Goal: Transaction & Acquisition: Purchase product/service

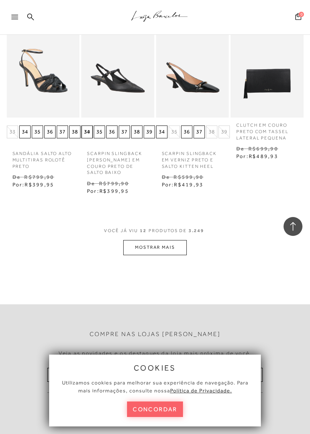
scroll to position [459, 0]
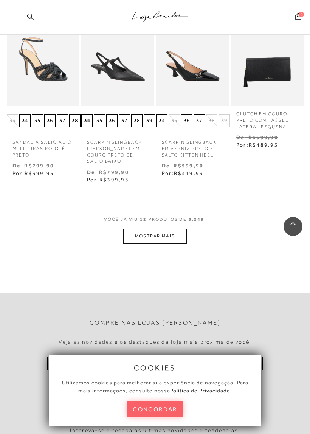
click at [173, 416] on button "concordar" at bounding box center [155, 410] width 56 height 16
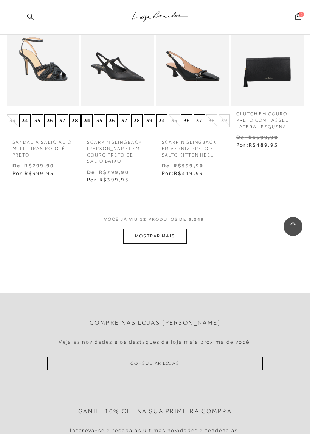
click at [180, 229] on button "MOSTRAR MAIS" at bounding box center [155, 236] width 64 height 15
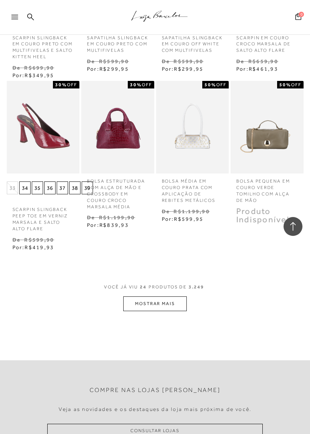
scroll to position [916, 0]
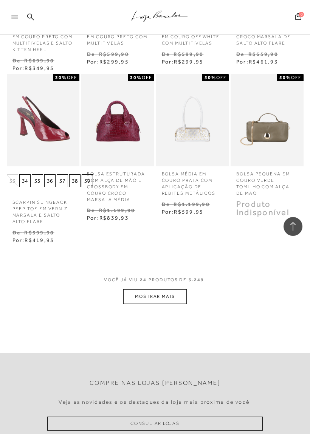
click at [178, 290] on button "MOSTRAR MAIS" at bounding box center [155, 297] width 64 height 15
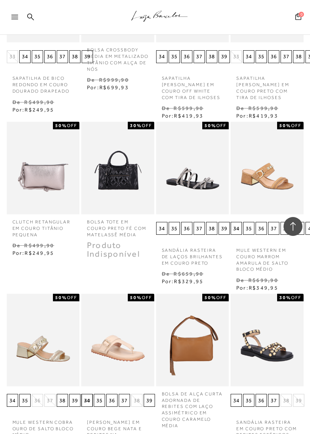
scroll to position [1213, 0]
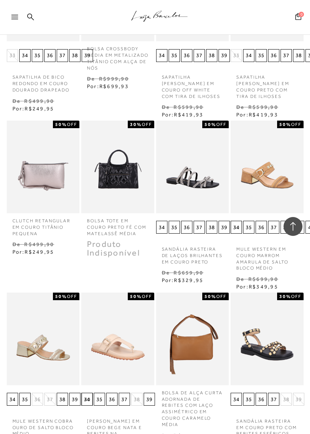
click at [61, 168] on img at bounding box center [44, 167] width 72 height 107
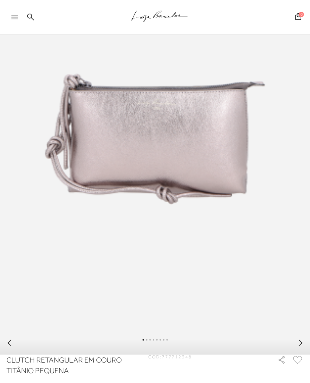
scroll to position [184, 0]
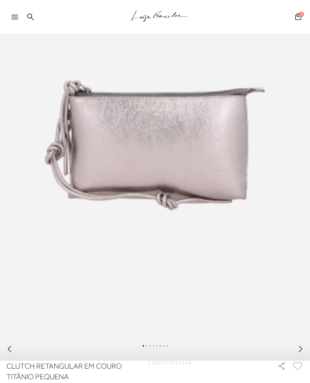
click at [299, 352] on icon at bounding box center [301, 349] width 8 height 8
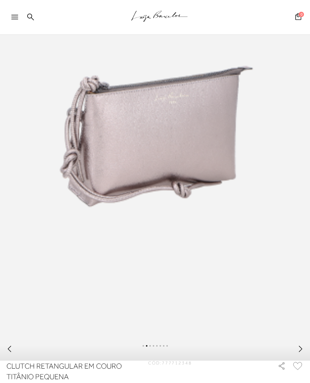
click at [299, 349] on div at bounding box center [155, 349] width 310 height 21
click at [298, 349] on div at bounding box center [155, 349] width 310 height 21
click at [297, 352] on icon at bounding box center [301, 349] width 8 height 8
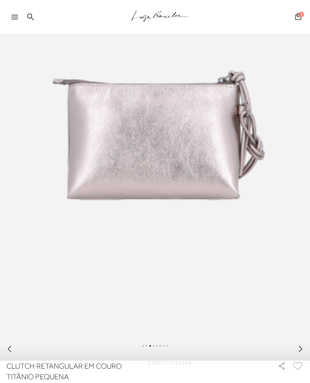
click at [299, 352] on icon at bounding box center [301, 349] width 8 height 8
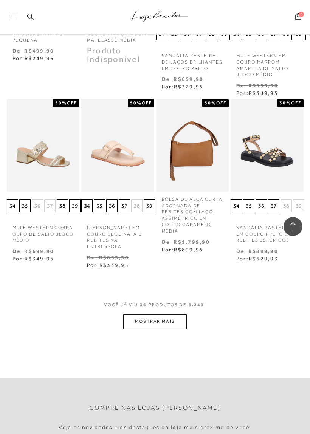
scroll to position [1419, 0]
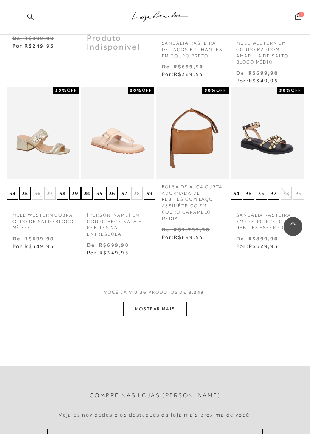
click at [181, 302] on button "MOSTRAR MAIS" at bounding box center [155, 309] width 64 height 15
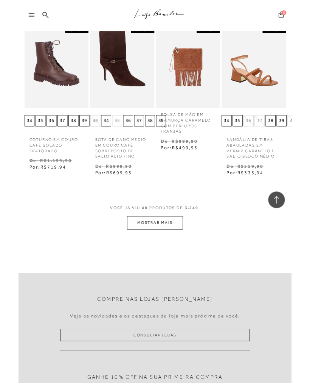
scroll to position [1986, 0]
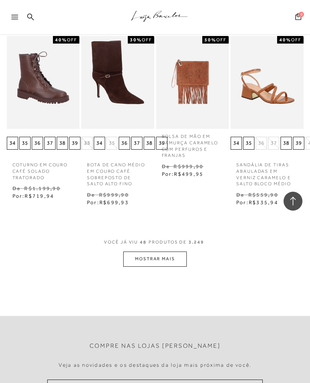
click at [178, 251] on button "MOSTRAR MAIS" at bounding box center [155, 258] width 64 height 15
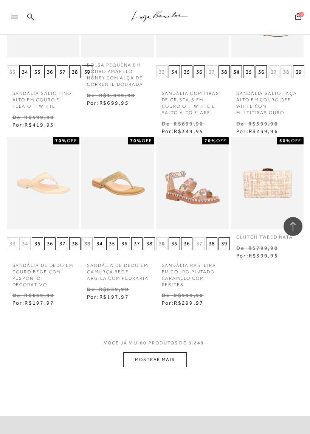
scroll to position [2412, 0]
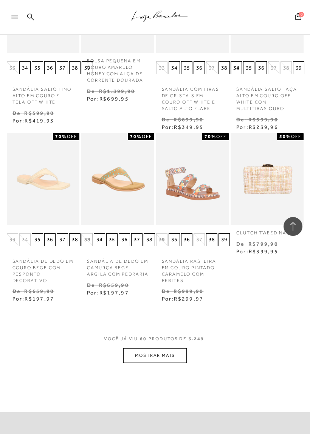
click at [177, 349] on button "MOSTRAR MAIS" at bounding box center [155, 356] width 64 height 15
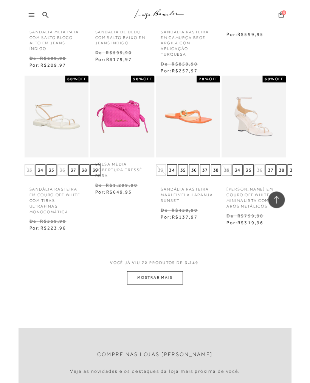
scroll to position [2981, 0]
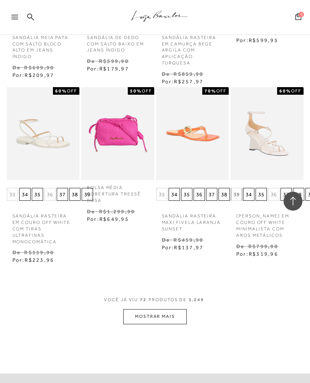
click at [178, 297] on span "VOCÊ JÁ VIU 72 PRODUTOS DE 3.249" at bounding box center [155, 299] width 102 height 5
click at [174, 309] on button "MOSTRAR MAIS" at bounding box center [155, 316] width 64 height 15
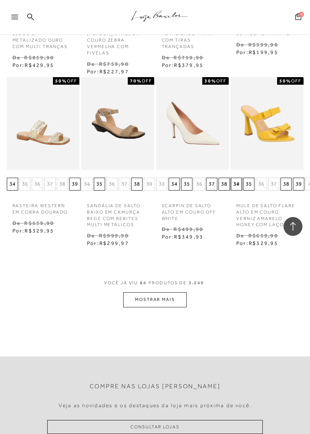
scroll to position [3536, 0]
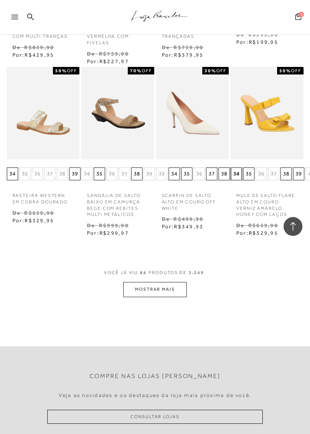
click at [185, 282] on button "MOSTRAR MAIS" at bounding box center [155, 289] width 64 height 15
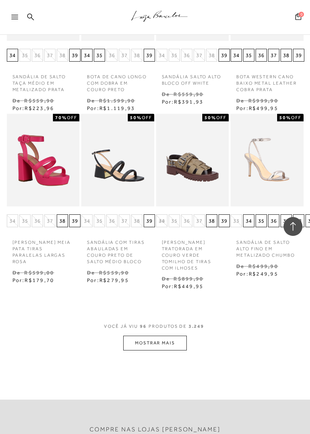
scroll to position [4010, 0]
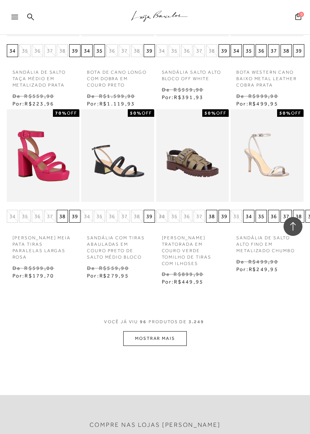
click at [180, 332] on button "MOSTRAR MAIS" at bounding box center [155, 339] width 64 height 15
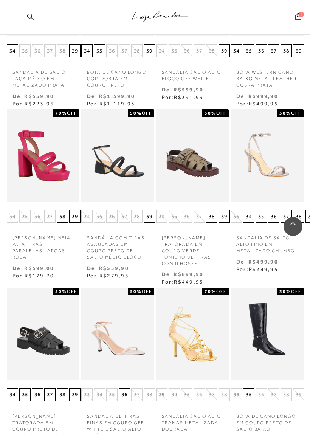
scroll to position [4537, 2]
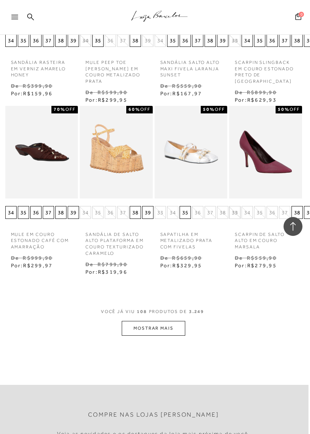
click at [177, 321] on button "MOSTRAR MAIS" at bounding box center [154, 328] width 64 height 15
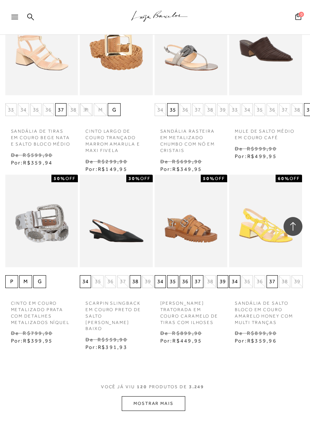
scroll to position [5020, 2]
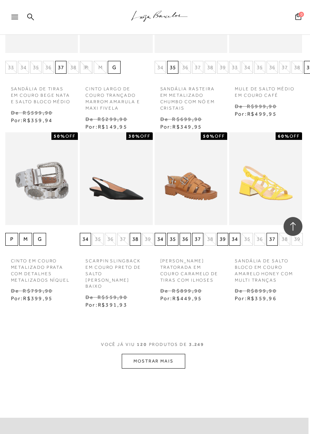
click at [181, 354] on button "MOSTRAR MAIS" at bounding box center [154, 361] width 64 height 15
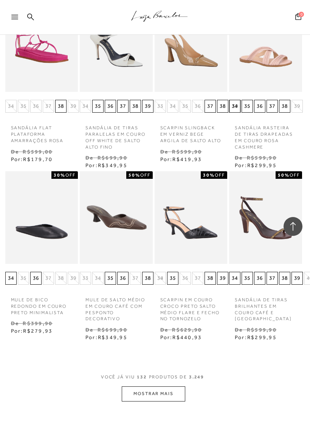
scroll to position [5511, 2]
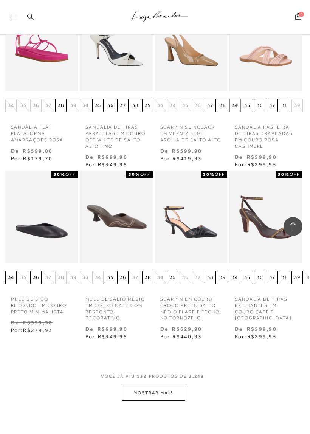
click at [169, 386] on button "MOSTRAR MAIS" at bounding box center [154, 393] width 64 height 15
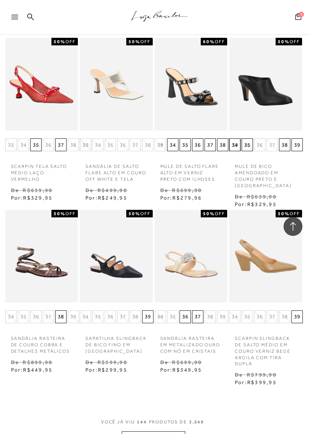
scroll to position [6039, 2]
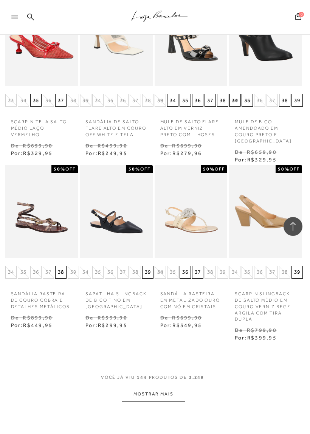
click at [177, 387] on button "MOSTRAR MAIS" at bounding box center [154, 394] width 64 height 15
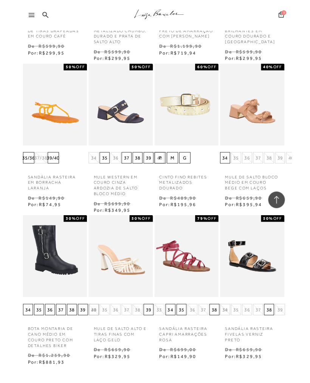
scroll to position [6574, 2]
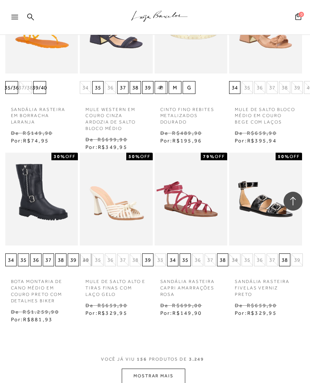
click at [169, 368] on button "MOSTRAR MAIS" at bounding box center [154, 375] width 64 height 15
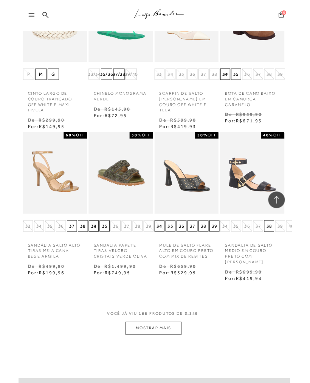
scroll to position [6449, 2]
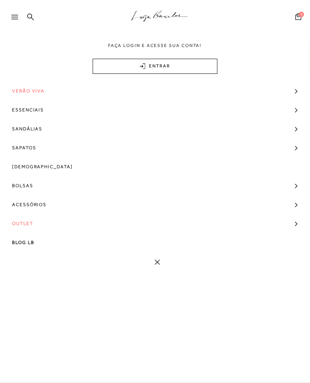
click at [37, 184] on link "Bolsas" at bounding box center [155, 185] width 310 height 19
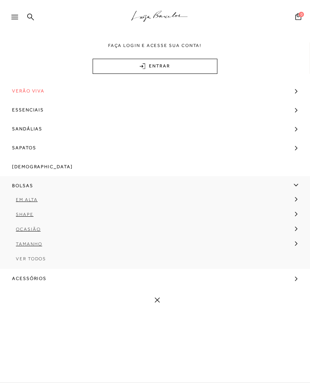
click at [26, 259] on span "Ver Todos" at bounding box center [31, 258] width 30 height 5
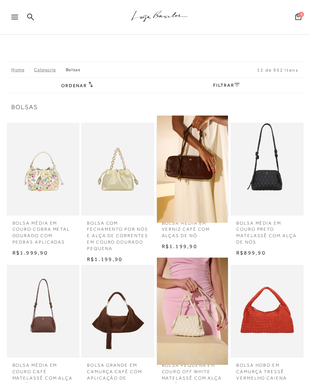
click at [230, 83] on link "FILTRAR" at bounding box center [226, 85] width 26 height 5
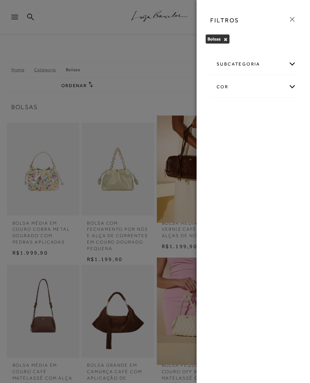
click at [299, 60] on div "subcategoria Em [GEOGRAPHIC_DATA] Ocasião Shape Tamanho cor -" at bounding box center [253, 81] width 98 height 59
click at [294, 65] on div "subcategoria" at bounding box center [254, 64] width 86 height 20
click at [291, 64] on div "subcategoria" at bounding box center [254, 64] width 86 height 20
click at [293, 62] on div "subcategoria" at bounding box center [254, 64] width 86 height 20
click at [132, 212] on div at bounding box center [155, 191] width 310 height 383
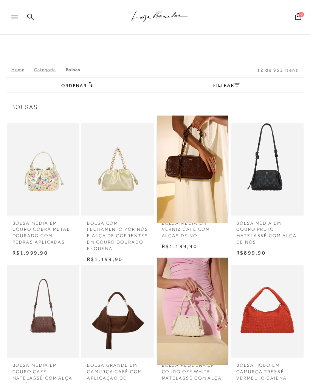
click at [90, 84] on icon at bounding box center [91, 83] width 4 height 5
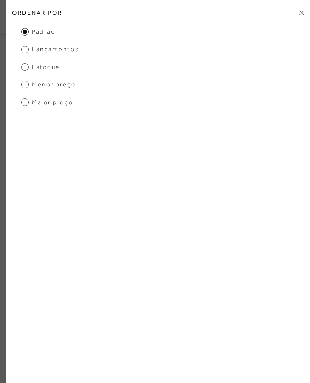
click at [184, 80] on ul "Padrão Lançamentos [GEOGRAPHIC_DATA] Menor preço Maior preço" at bounding box center [158, 67] width 304 height 79
click at [25, 86] on span "Menor preço" at bounding box center [48, 84] width 55 height 8
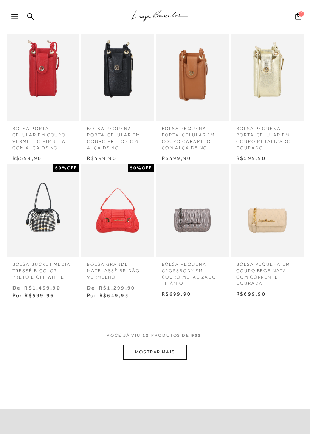
scroll to position [248, 0]
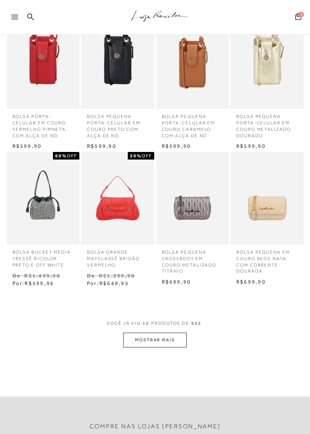
click at [176, 335] on button "MOSTRAR MAIS" at bounding box center [155, 340] width 64 height 15
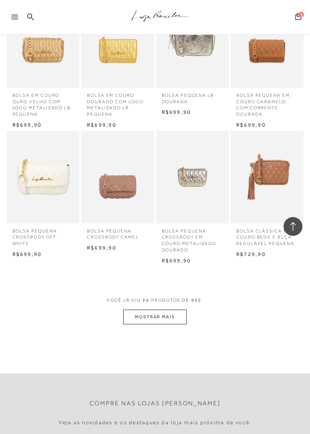
scroll to position [704, 0]
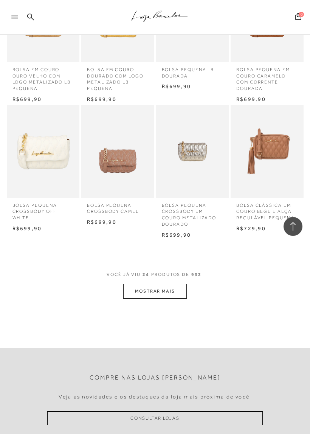
click at [174, 284] on button "MOSTRAR MAIS" at bounding box center [155, 291] width 64 height 15
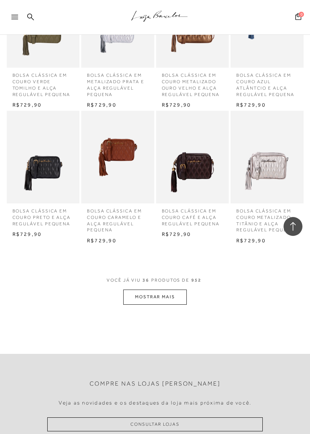
scroll to position [1119, 0]
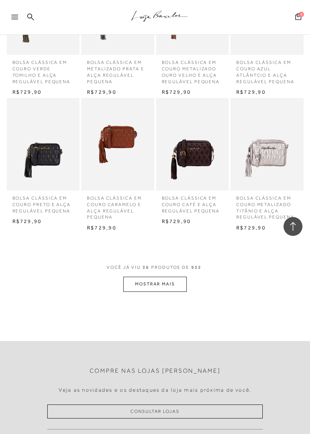
click at [179, 277] on button "MOSTRAR MAIS" at bounding box center [155, 284] width 64 height 15
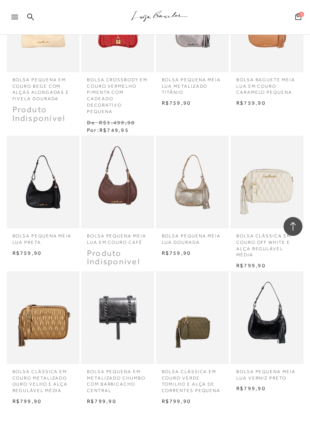
scroll to position [1506, 0]
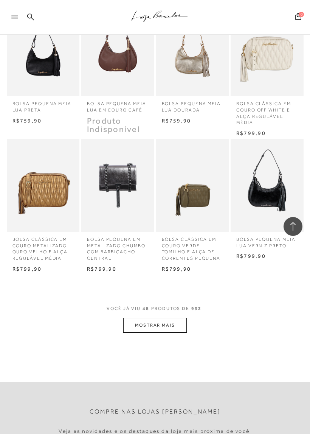
click at [175, 318] on button "MOSTRAR MAIS" at bounding box center [155, 325] width 64 height 15
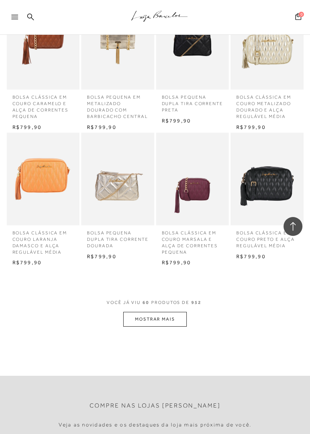
scroll to position [1942, 0]
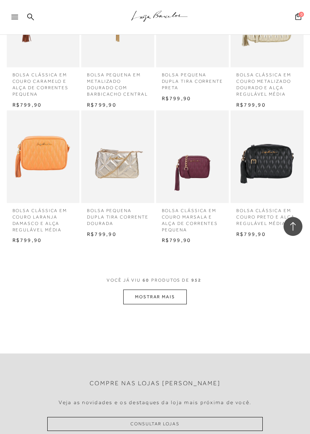
click at [179, 290] on button "MOSTRAR MAIS" at bounding box center [155, 297] width 64 height 15
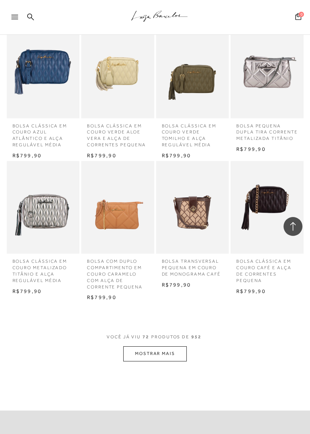
scroll to position [2311, 0]
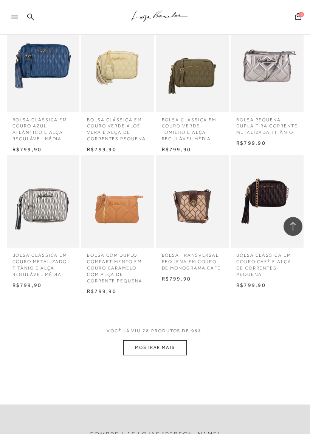
click at [177, 341] on button "MOSTRAR MAIS" at bounding box center [155, 348] width 64 height 15
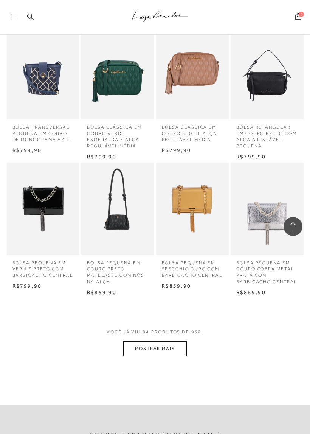
scroll to position [2780, 0]
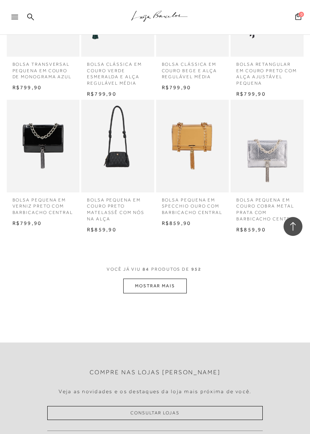
click at [180, 279] on button "MOSTRAR MAIS" at bounding box center [155, 286] width 64 height 15
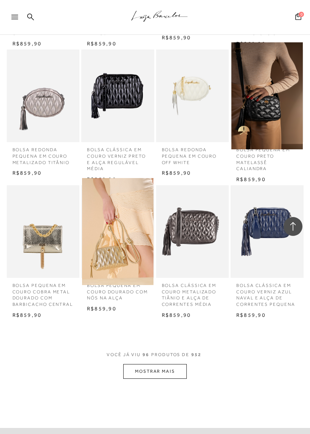
scroll to position [3105, 0]
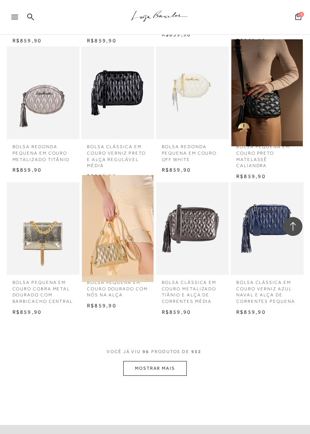
click at [174, 361] on button "MOSTRAR MAIS" at bounding box center [155, 368] width 64 height 15
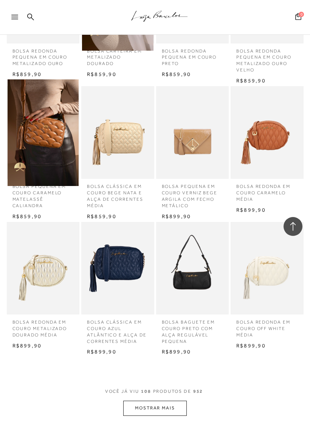
scroll to position [3487, 0]
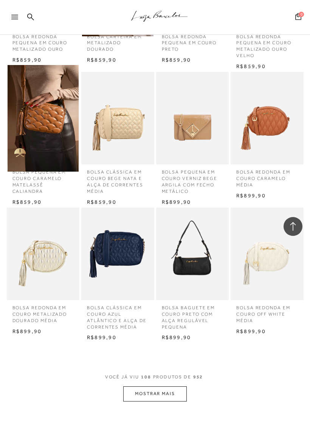
click at [180, 382] on button "MOSTRAR MAIS" at bounding box center [155, 394] width 64 height 15
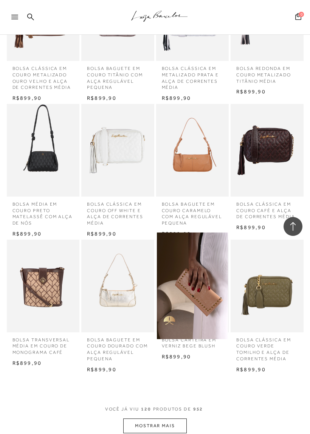
scroll to position [3891, 0]
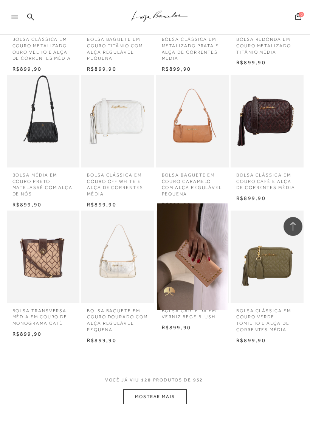
click at [175, 382] on button "MOSTRAR MAIS" at bounding box center [155, 397] width 64 height 15
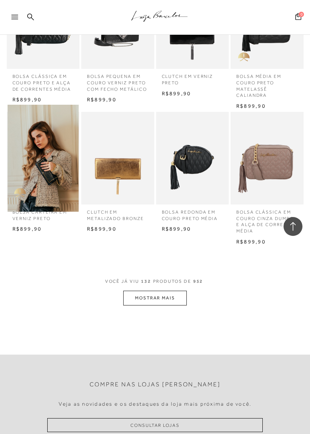
scroll to position [4397, 0]
click at [181, 291] on button "MOSTRAR MAIS" at bounding box center [155, 298] width 64 height 15
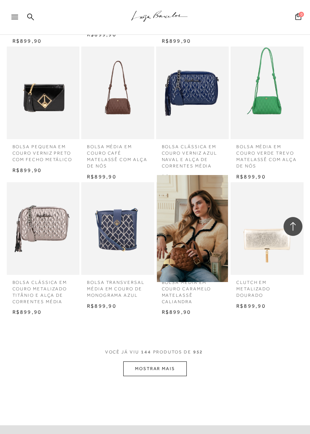
scroll to position [4715, 0]
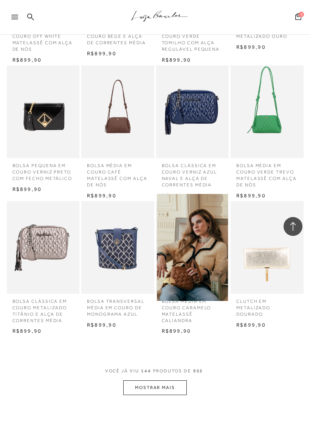
click at [174, 381] on button "MOSTRAR MAIS" at bounding box center [155, 388] width 64 height 15
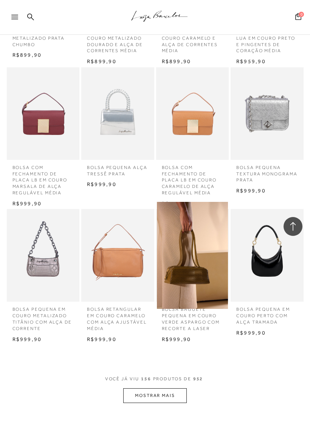
scroll to position [5138, 0]
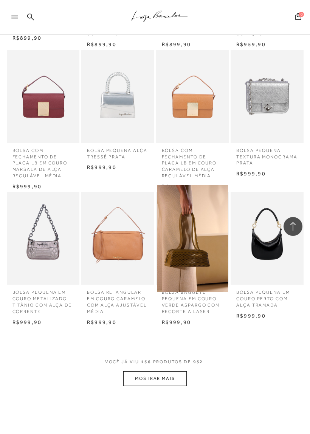
click at [178, 372] on button "MOSTRAR MAIS" at bounding box center [155, 379] width 64 height 15
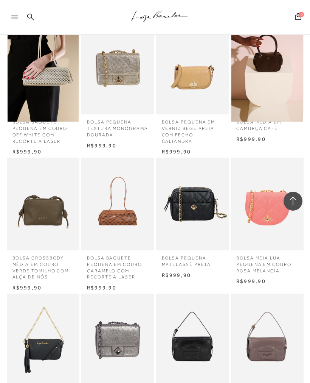
scroll to position [4611, 0]
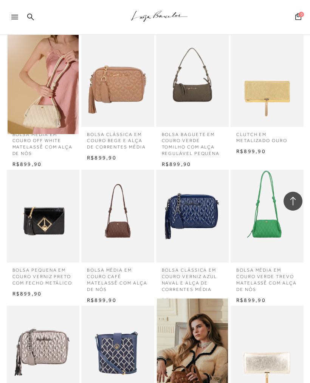
click at [27, 14] on icon at bounding box center [30, 16] width 7 height 7
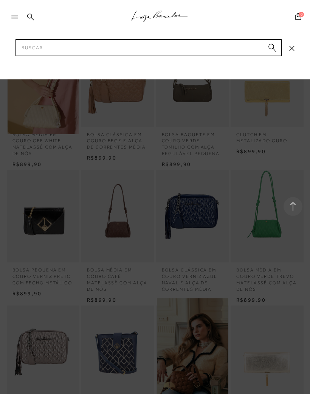
click at [32, 9] on div ".a{fill-rule:evenodd;stroke:#000!important;stroke-width:0!important;}" at bounding box center [167, 17] width 285 height 35
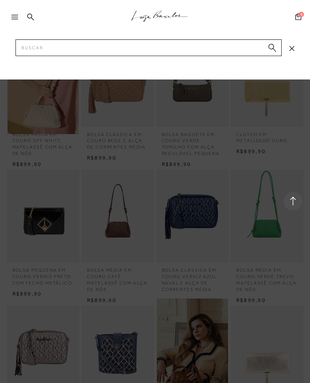
click at [28, 15] on icon at bounding box center [30, 16] width 7 height 7
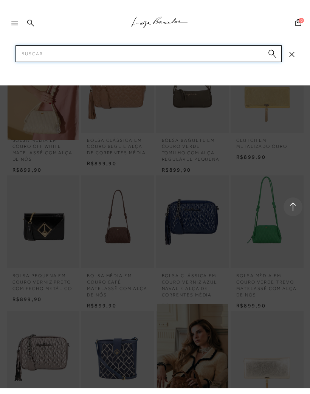
scroll to position [4611, 0]
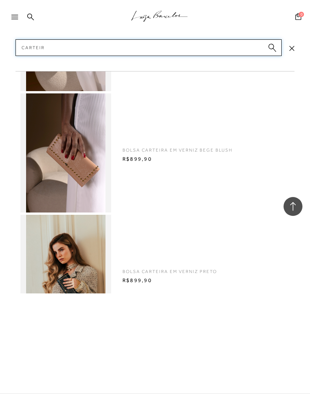
type input "Carteira"
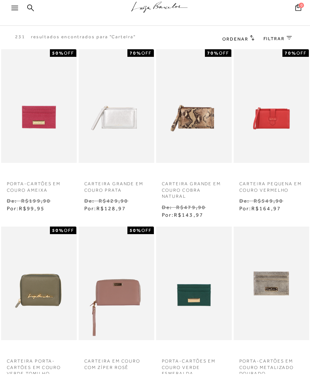
scroll to position [9, 0]
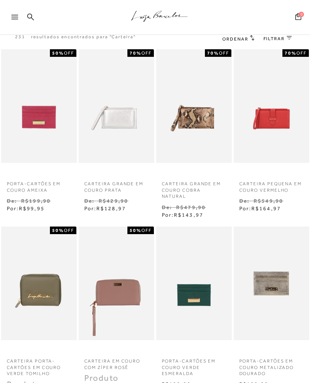
click at [285, 123] on img at bounding box center [272, 105] width 74 height 111
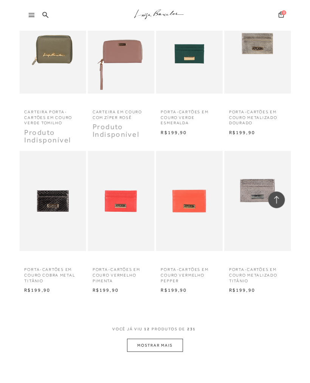
scroll to position [318, 0]
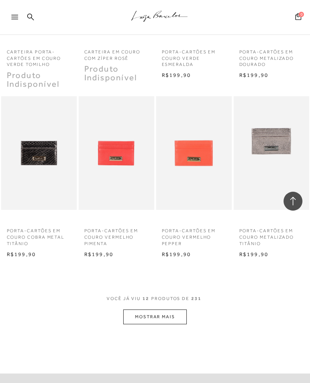
click at [181, 314] on button "MOSTRAR MAIS" at bounding box center [155, 316] width 64 height 15
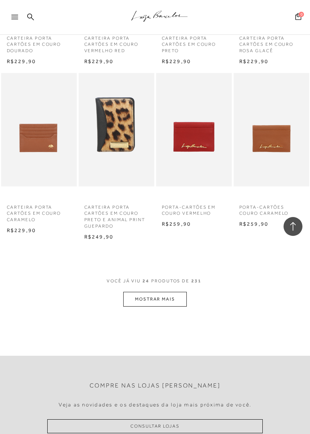
click at [172, 292] on button "MOSTRAR MAIS" at bounding box center [155, 299] width 64 height 15
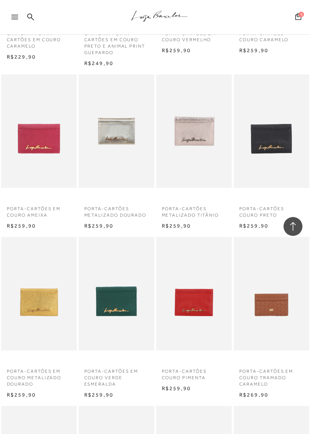
scroll to position [1315, 0]
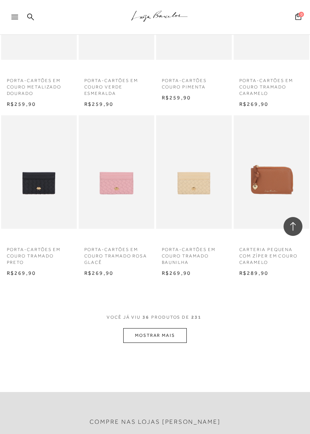
click at [182, 329] on button "MOSTRAR MAIS" at bounding box center [155, 336] width 64 height 15
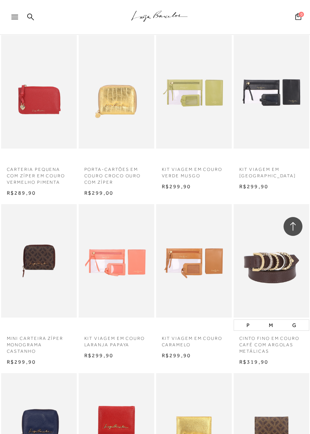
scroll to position [1793, 0]
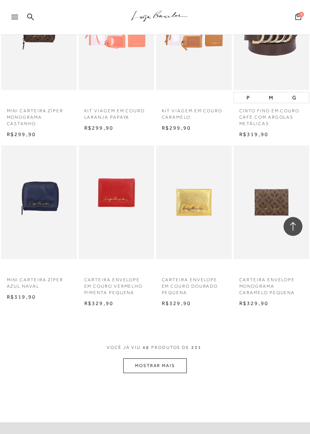
click at [178, 359] on button "MOSTRAR MAIS" at bounding box center [155, 366] width 64 height 15
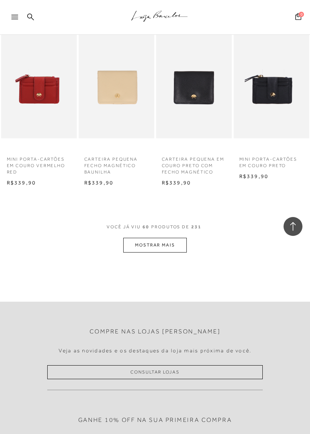
click at [177, 238] on button "MOSTRAR MAIS" at bounding box center [155, 245] width 64 height 15
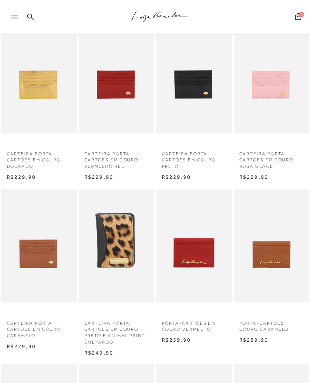
scroll to position [0, 0]
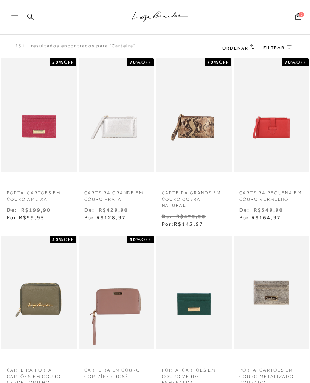
click at [247, 47] on span "Ordenar" at bounding box center [236, 47] width 26 height 5
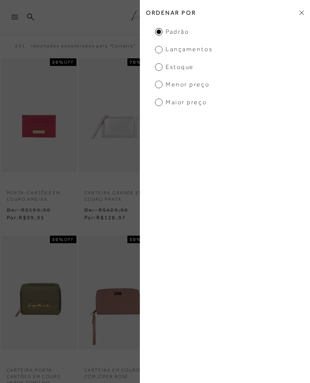
click at [242, 83] on ul "Padrão Lançamentos [GEOGRAPHIC_DATA] Menor Preço Maior Preço" at bounding box center [225, 67] width 170 height 79
click at [158, 80] on span "Menor Preço" at bounding box center [182, 84] width 55 height 8
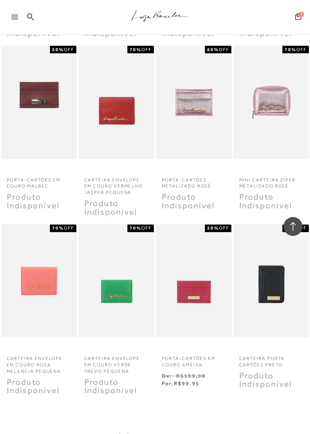
scroll to position [264, 0]
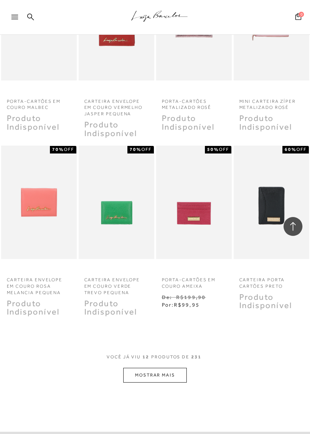
click at [174, 371] on button "MOSTRAR MAIS" at bounding box center [155, 375] width 64 height 15
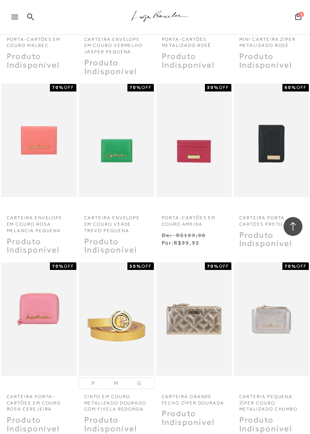
scroll to position [381, 0]
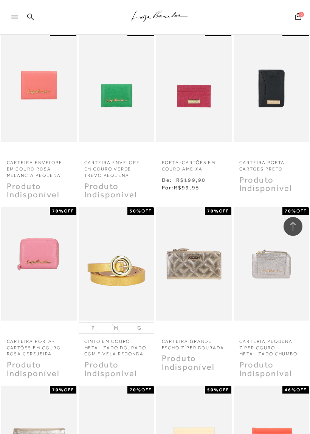
click at [213, 115] on img at bounding box center [194, 85] width 74 height 111
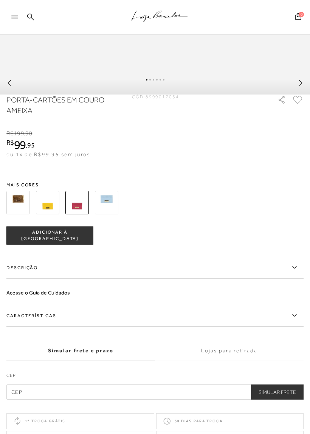
click at [108, 206] on img at bounding box center [106, 202] width 23 height 23
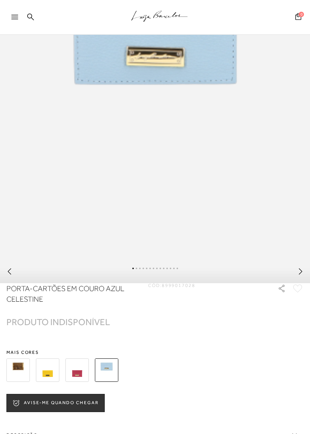
scroll to position [338, 0]
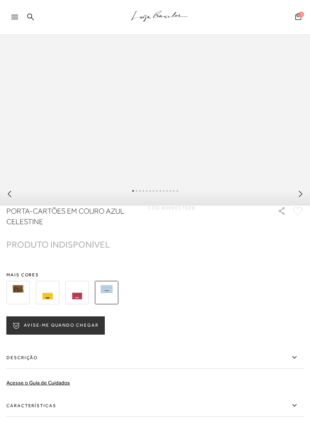
click at [22, 296] on img at bounding box center [17, 292] width 23 height 23
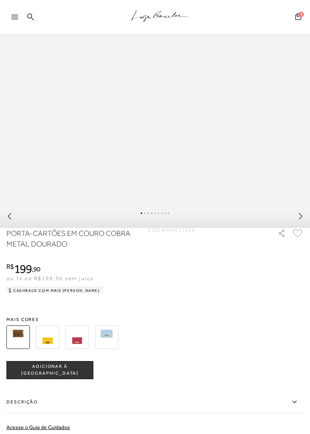
click at [78, 341] on img at bounding box center [76, 337] width 23 height 23
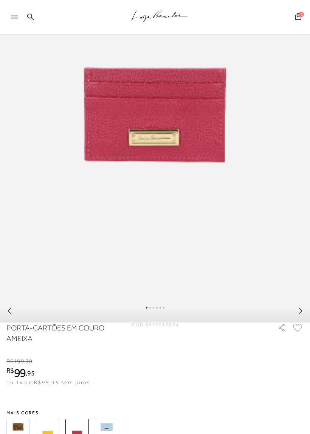
scroll to position [371, 0]
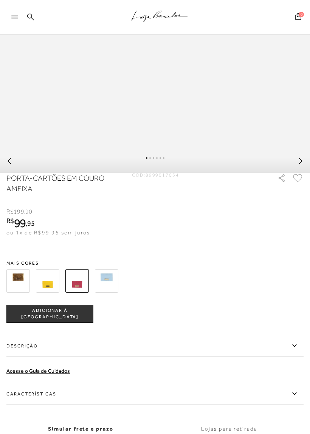
click at [47, 289] on img at bounding box center [47, 280] width 23 height 23
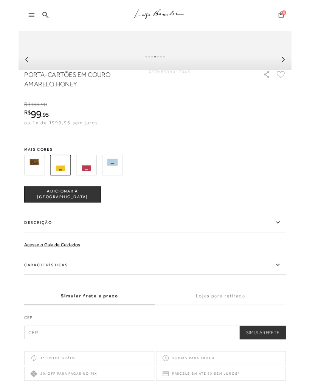
scroll to position [501, 0]
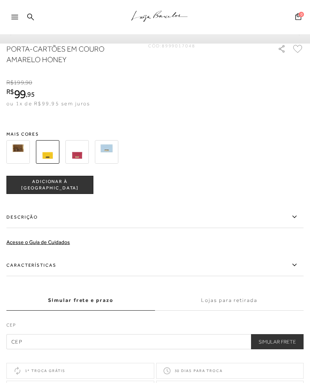
click at [212, 332] on label "CEP" at bounding box center [154, 326] width 297 height 11
click at [225, 345] on input "text" at bounding box center [154, 341] width 297 height 15
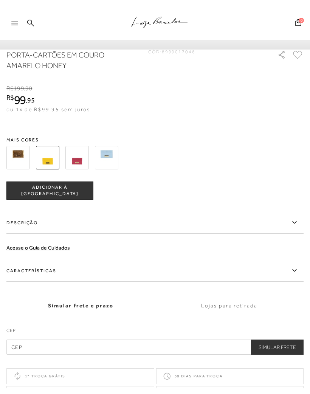
scroll to position [597, 0]
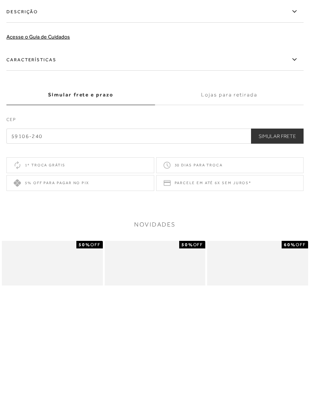
type input "59106-240"
click at [286, 237] on button "Simular Frete" at bounding box center [277, 244] width 53 height 15
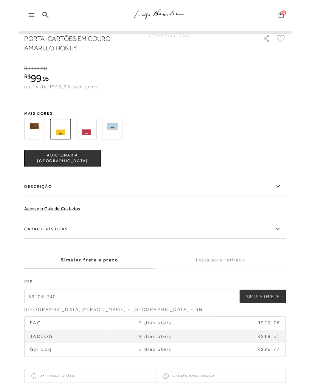
scroll to position [505, 0]
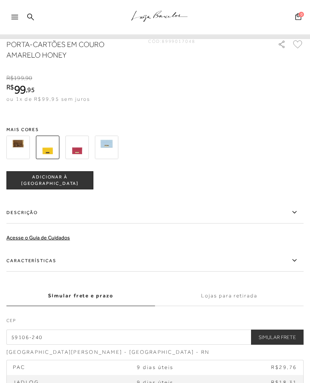
click at [15, 185] on button "ADICIONAR À [GEOGRAPHIC_DATA]" at bounding box center [49, 180] width 87 height 18
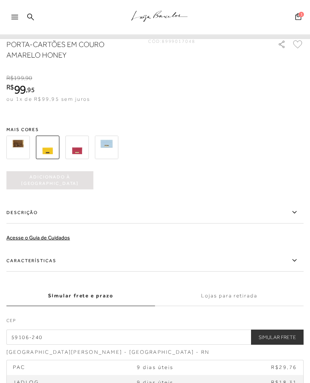
click at [77, 155] on img at bounding box center [76, 146] width 23 height 23
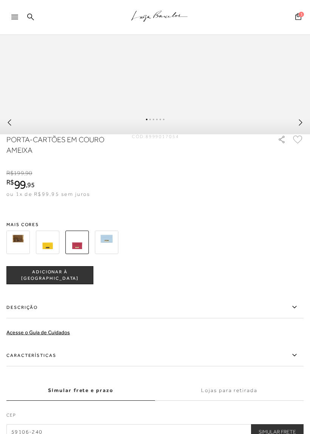
scroll to position [410, 0]
click at [75, 282] on span "ADICIONAR À [GEOGRAPHIC_DATA]" at bounding box center [50, 275] width 86 height 13
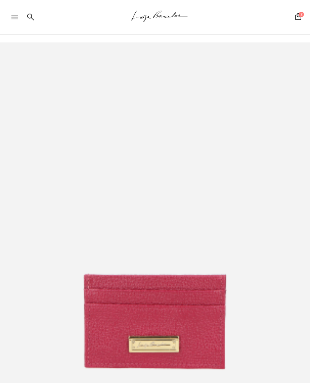
scroll to position [0, 0]
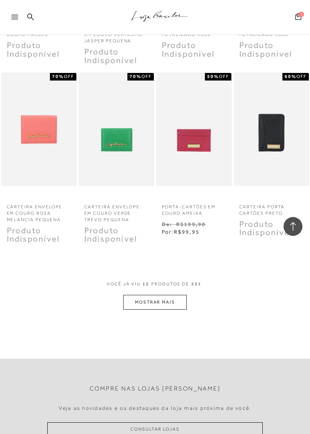
scroll to position [353, 0]
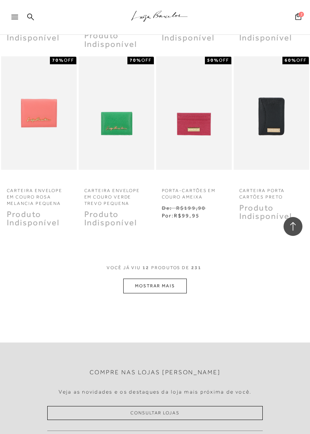
click at [174, 280] on button "MOSTRAR MAIS" at bounding box center [155, 286] width 64 height 15
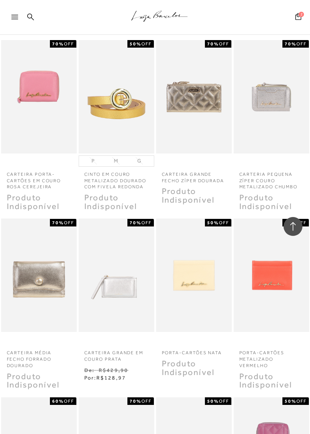
scroll to position [787, 0]
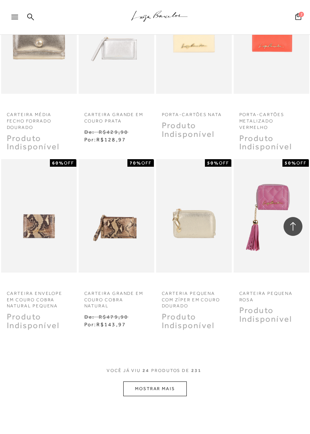
click at [170, 382] on button "MOSTRAR MAIS" at bounding box center [155, 389] width 64 height 15
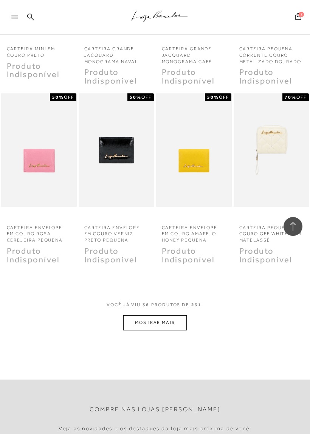
scroll to position [1394, 0]
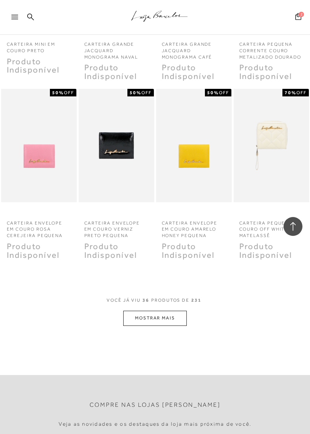
click at [184, 311] on button "MOSTRAR MAIS" at bounding box center [155, 318] width 64 height 15
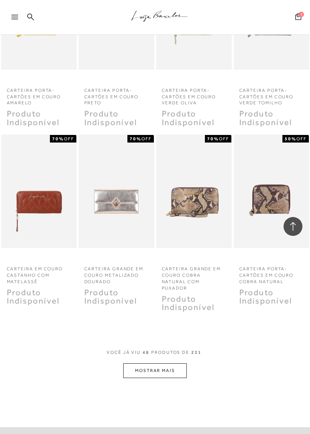
click at [178, 364] on button "MOSTRAR MAIS" at bounding box center [155, 371] width 64 height 15
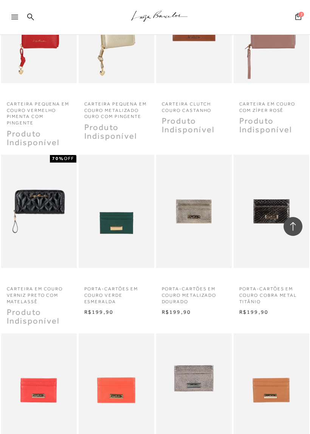
scroll to position [2361, 0]
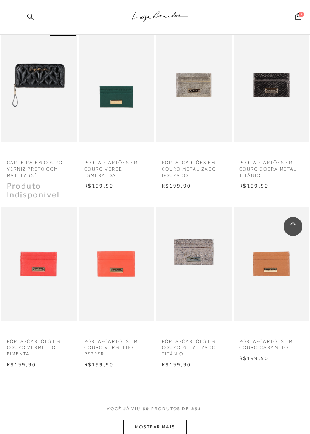
click at [181, 382] on button "MOSTRAR MAIS" at bounding box center [155, 427] width 64 height 15
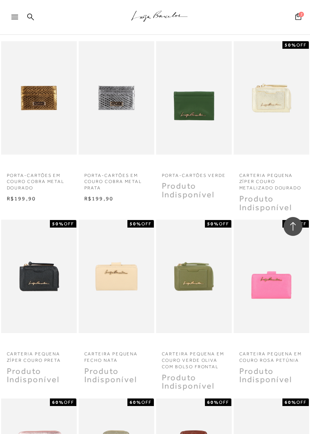
scroll to position [2962, 0]
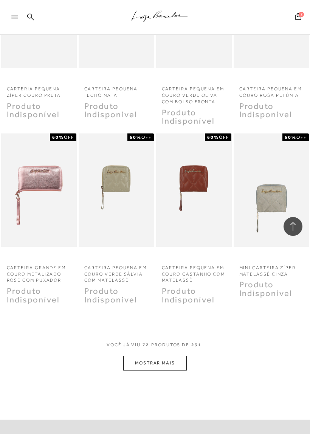
click at [174, 356] on button "MOSTRAR MAIS" at bounding box center [155, 363] width 64 height 15
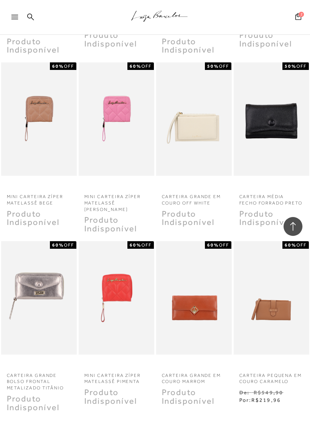
scroll to position [3452, 0]
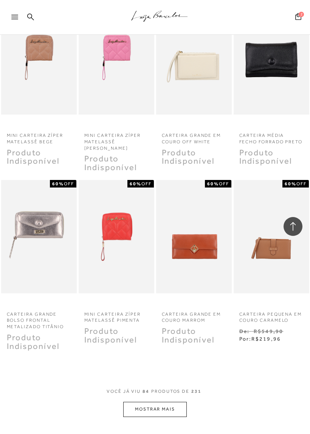
click at [185, 382] on button "MOSTRAR MAIS" at bounding box center [155, 409] width 64 height 15
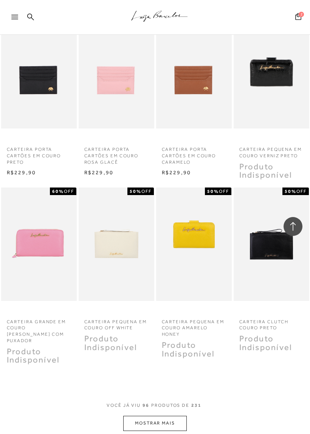
scroll to position [3971, 0]
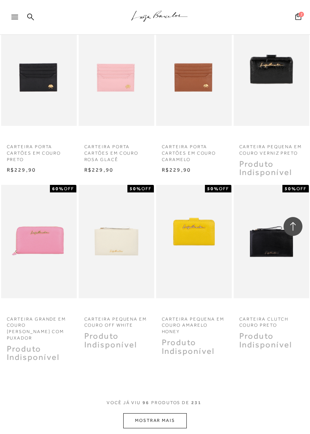
click at [181, 382] on button "MOSTRAR MAIS" at bounding box center [155, 421] width 64 height 15
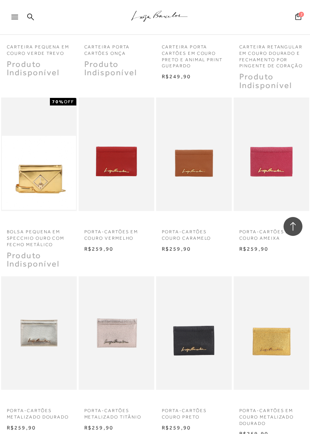
scroll to position [4479, 0]
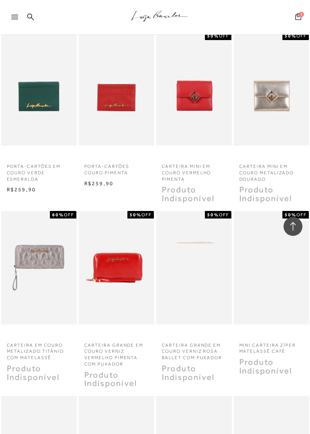
scroll to position [5003, 0]
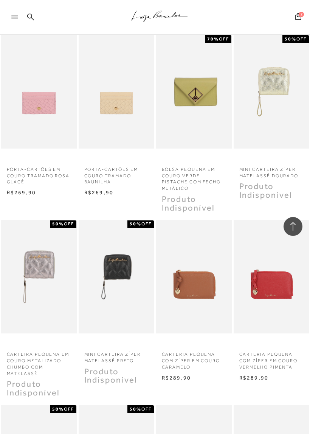
scroll to position [5540, 0]
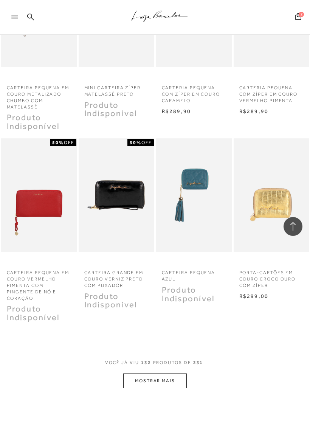
click at [172, 374] on button "MOSTRAR MAIS" at bounding box center [155, 381] width 64 height 15
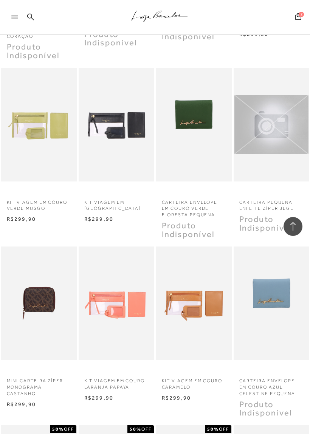
scroll to position [6137, 0]
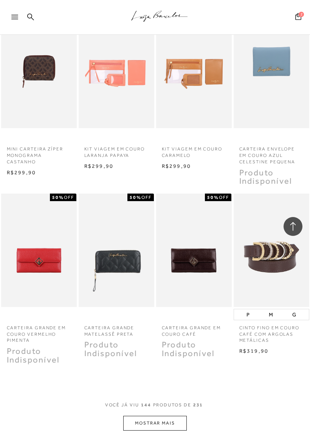
click at [180, 382] on div "VOCê JÁ VIU 144 PRODUTOS DE 231" at bounding box center [155, 409] width 100 height 14
click at [184, 382] on button "MOSTRAR MAIS" at bounding box center [155, 423] width 64 height 15
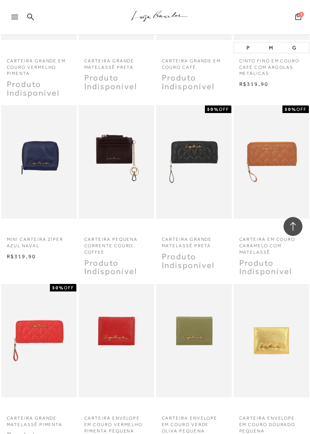
scroll to position [6717, 0]
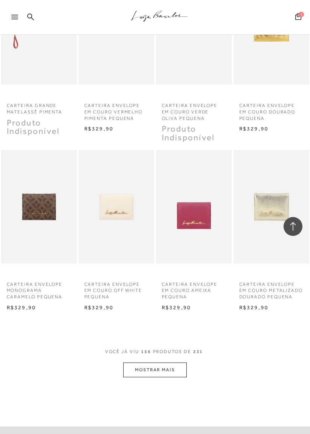
click at [178, 363] on button "MOSTRAR MAIS" at bounding box center [155, 370] width 64 height 15
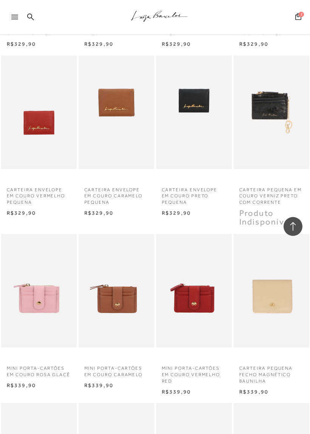
scroll to position [6984, 0]
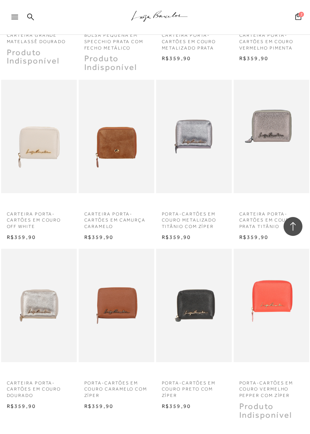
scroll to position [7750, 0]
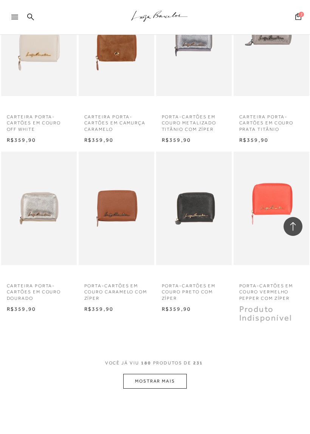
click at [179, 374] on button "MOSTRAR MAIS" at bounding box center [155, 381] width 64 height 15
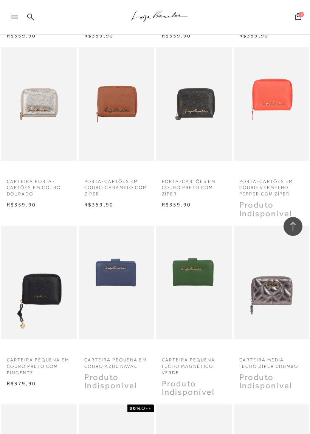
scroll to position [7858, 0]
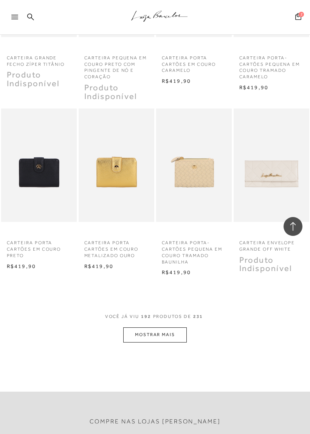
click at [164, 328] on button "MOSTRAR MAIS" at bounding box center [155, 335] width 64 height 15
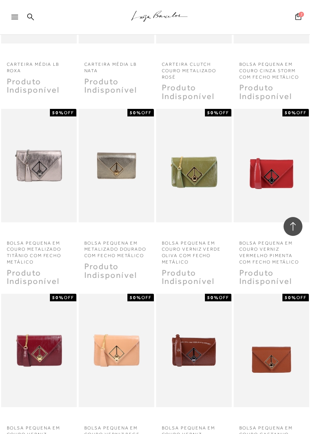
scroll to position [8821, 0]
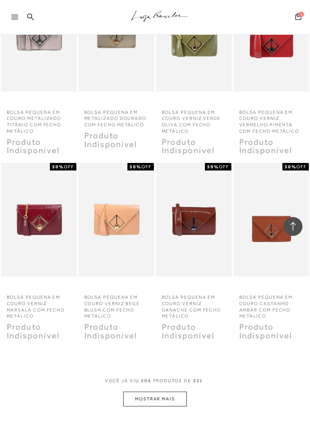
click at [173, 382] on button "MOSTRAR MAIS" at bounding box center [155, 399] width 64 height 15
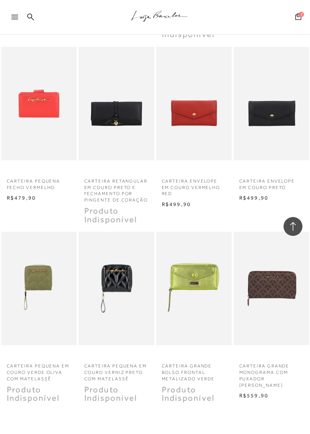
scroll to position [9378, 0]
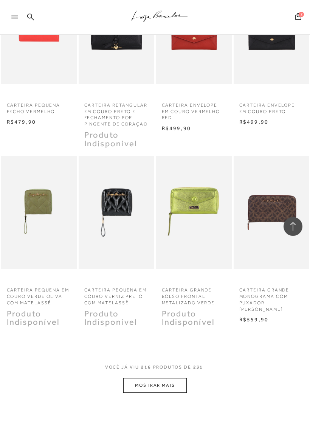
click at [181, 378] on button "MOSTRAR MAIS" at bounding box center [155, 385] width 64 height 15
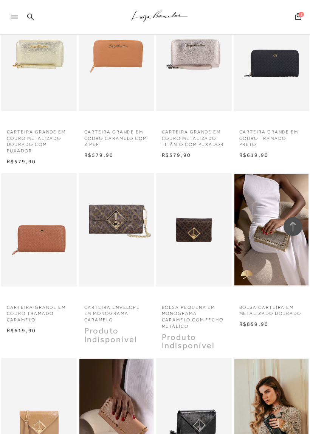
scroll to position [9880, 0]
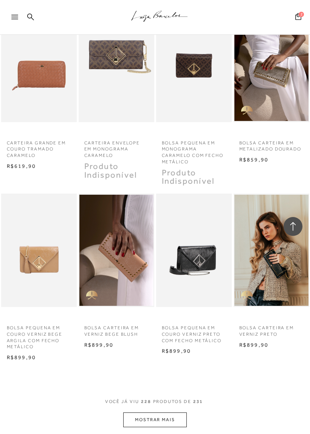
click at [175, 382] on button "MOSTRAR MAIS" at bounding box center [155, 420] width 64 height 15
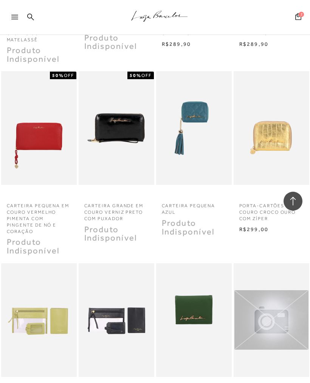
scroll to position [5548, 0]
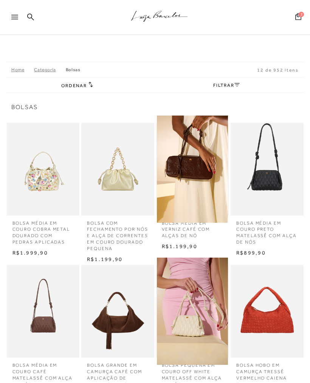
click at [26, 14] on div ".a{fill-rule:evenodd;stroke:#000!important;stroke-width:0!important;}" at bounding box center [167, 17] width 285 height 35
click at [30, 18] on icon at bounding box center [30, 16] width 7 height 7
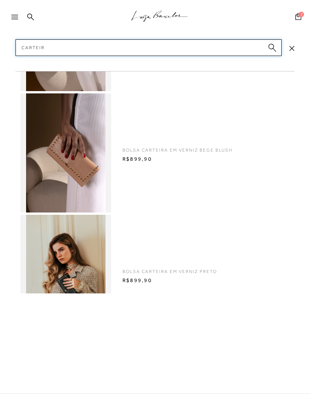
type input "Carteira"
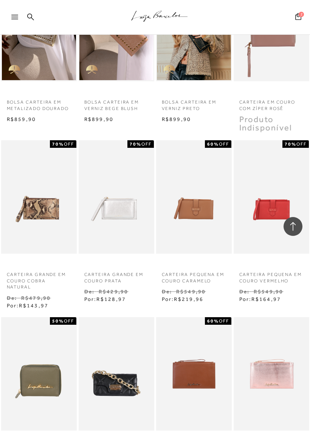
scroll to position [2348, 0]
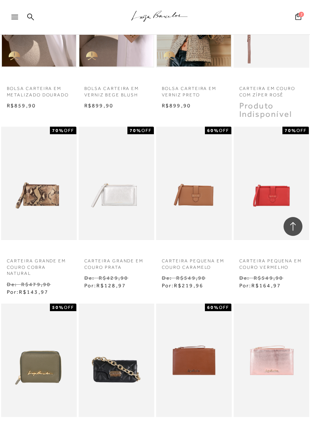
click at [52, 210] on img at bounding box center [39, 183] width 74 height 111
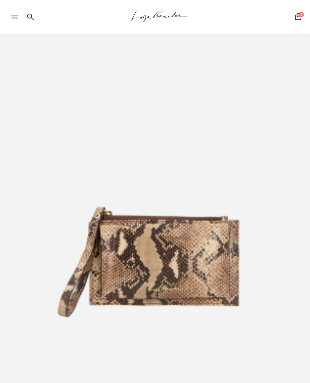
scroll to position [82, 0]
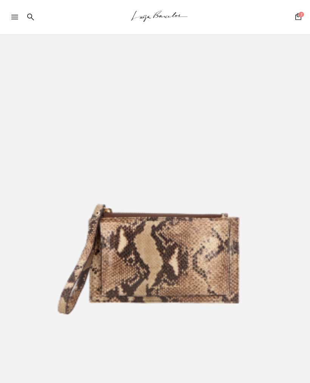
click at [32, 11] on div ".a{fill-rule:evenodd;stroke:#000!important;stroke-width:0!important;}" at bounding box center [167, 17] width 285 height 35
click at [39, 24] on div ".a{fill-rule:evenodd;stroke:#000!important;stroke-width:0!important;}" at bounding box center [167, 17] width 285 height 35
click at [23, 24] on div at bounding box center [18, 19] width 14 height 11
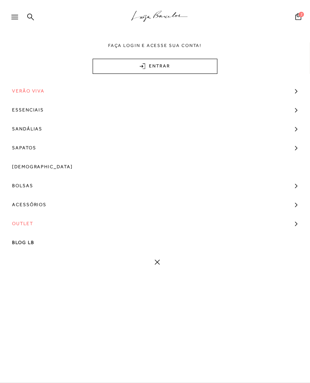
click at [185, 62] on link "ENTRAR" at bounding box center [155, 66] width 125 height 15
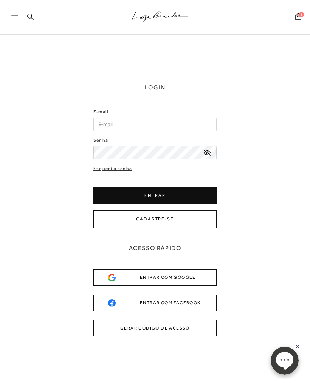
click at [33, 20] on icon at bounding box center [30, 16] width 7 height 7
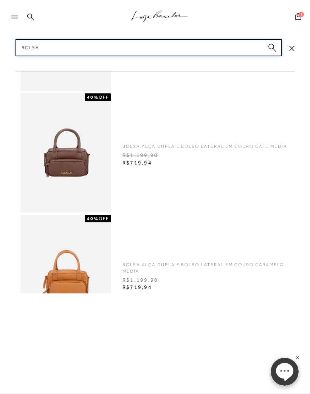
type input "Bolsas"
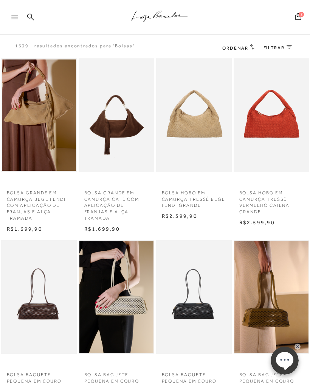
click at [246, 42] on div "Ordenar Ordenar por Padrão" at bounding box center [261, 47] width 97 height 19
click at [244, 47] on span "Ordenar" at bounding box center [236, 47] width 26 height 5
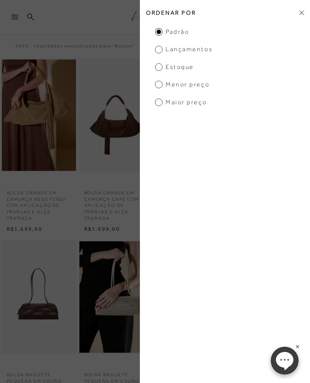
click at [209, 82] on span "Menor Preço" at bounding box center [182, 84] width 55 height 8
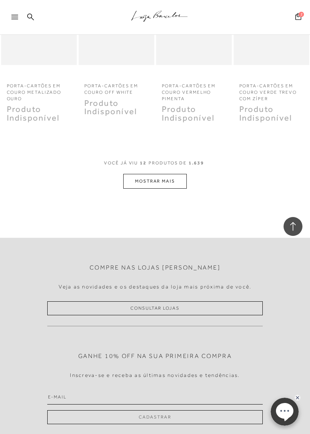
scroll to position [508, 0]
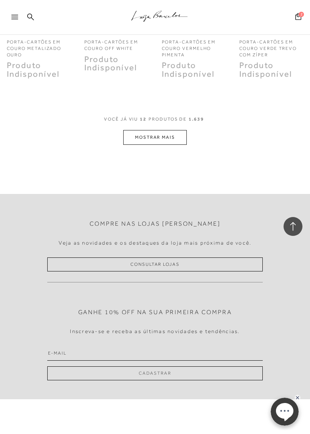
click at [173, 132] on button "MOSTRAR MAIS" at bounding box center [155, 137] width 64 height 15
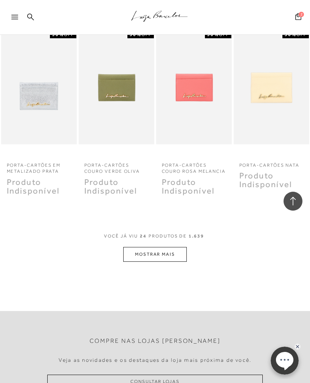
scroll to position [923, 0]
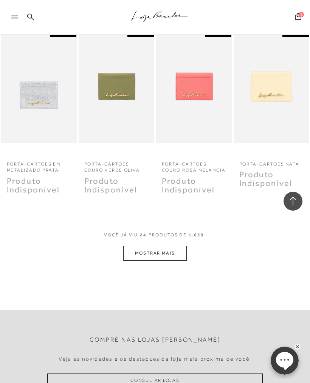
click at [176, 247] on button "MOSTRAR MAIS" at bounding box center [155, 253] width 64 height 15
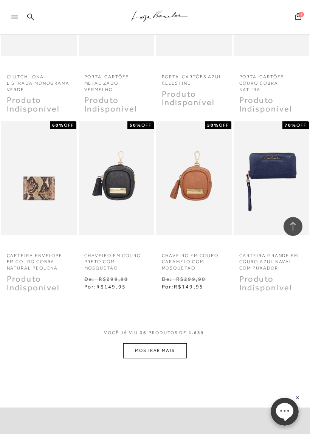
scroll to position [1364, 0]
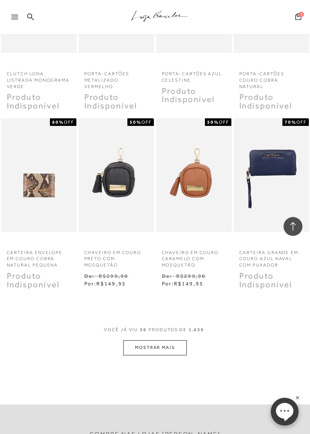
click at [184, 341] on button "MOSTRAR MAIS" at bounding box center [155, 348] width 64 height 15
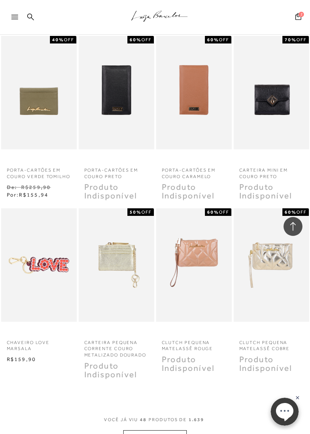
scroll to position [1805, 0]
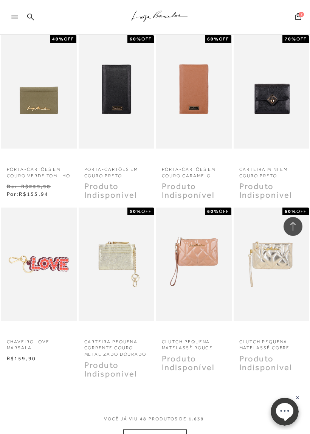
click at [46, 96] on img at bounding box center [39, 91] width 74 height 111
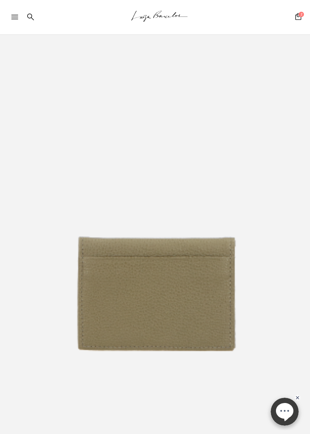
scroll to position [28, 0]
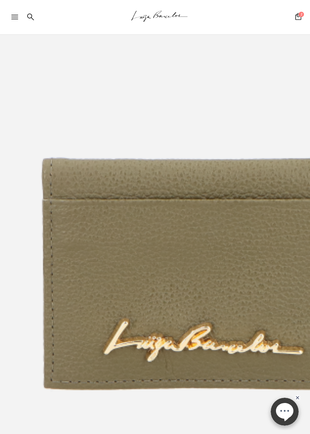
click at [162, 279] on img at bounding box center [155, 262] width 310 height 465
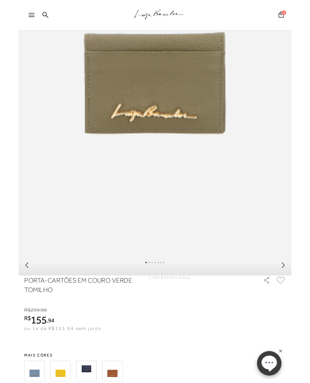
scroll to position [216, 0]
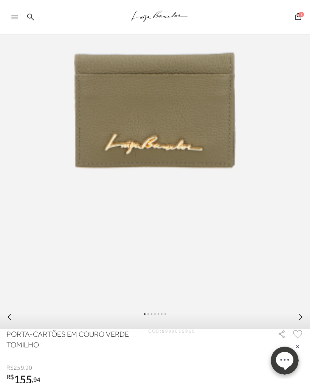
click at [10, 320] on icon at bounding box center [10, 317] width 8 height 8
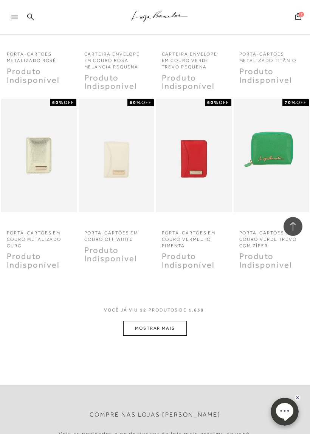
scroll to position [405, 0]
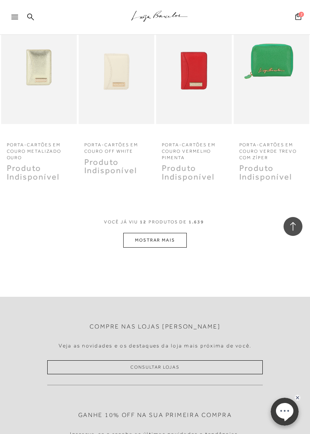
click at [173, 233] on button "MOSTRAR MAIS" at bounding box center [155, 240] width 64 height 15
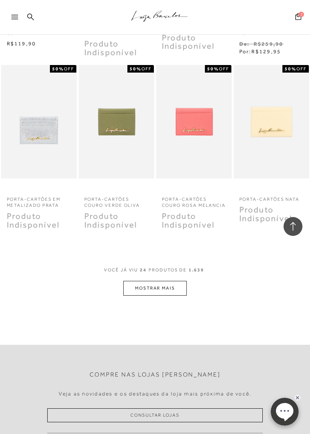
scroll to position [913, 0]
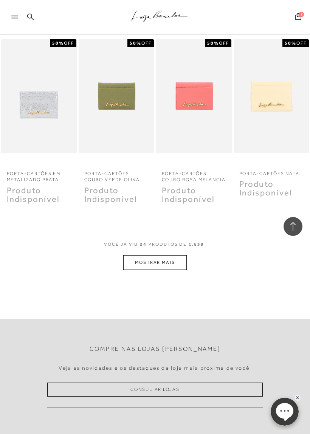
click at [176, 257] on button "MOSTRAR MAIS" at bounding box center [155, 262] width 64 height 15
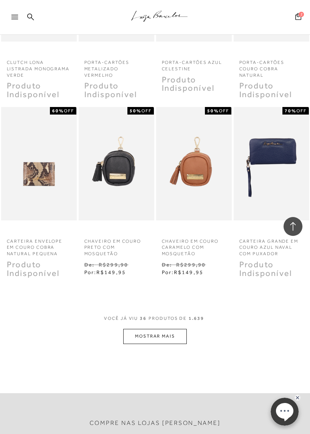
scroll to position [1384, 0]
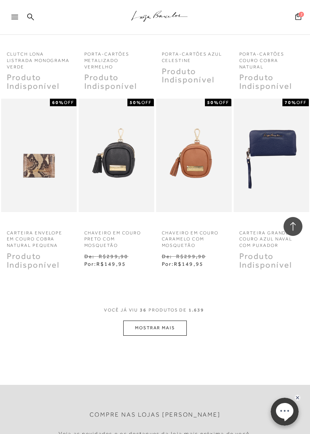
click at [178, 321] on button "MOSTRAR MAIS" at bounding box center [155, 328] width 64 height 15
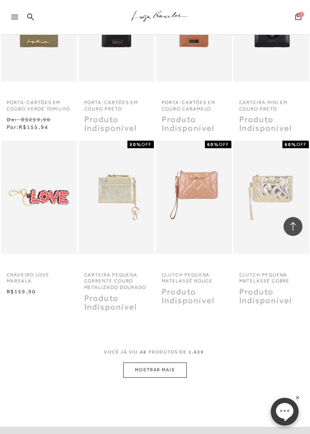
scroll to position [1909, 0]
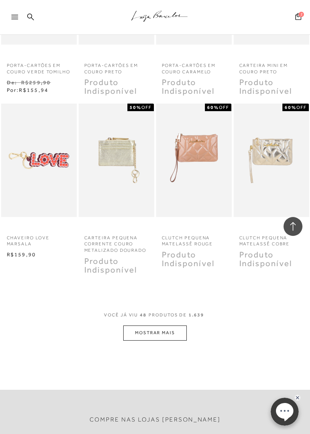
click at [175, 326] on button "MOSTRAR MAIS" at bounding box center [155, 333] width 64 height 15
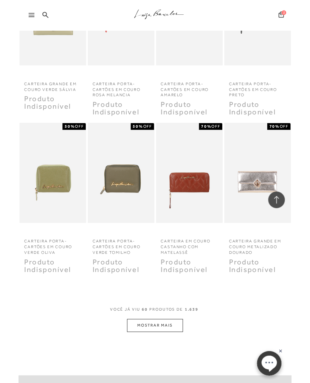
scroll to position [2590, 0]
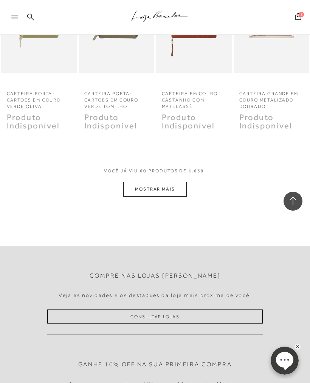
click at [186, 182] on button "MOSTRAR MAIS" at bounding box center [155, 189] width 64 height 15
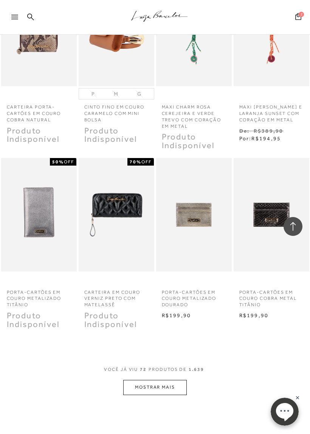
scroll to position [2942, 0]
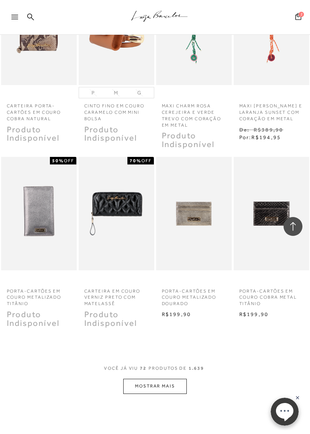
click at [173, 379] on button "MOSTRAR MAIS" at bounding box center [155, 386] width 64 height 15
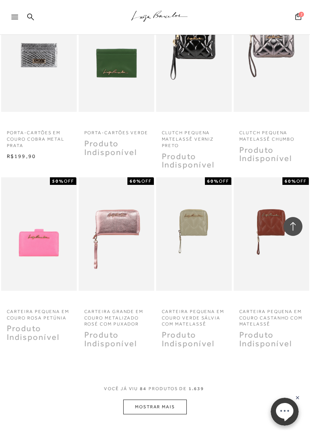
scroll to position [3450, 0]
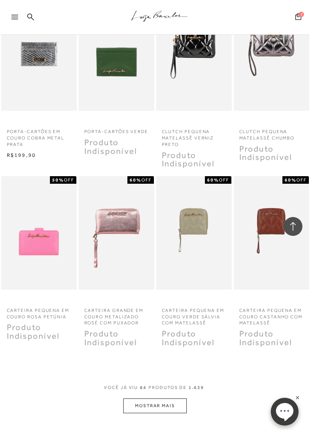
click at [180, 382] on button "MOSTRAR MAIS" at bounding box center [155, 406] width 64 height 15
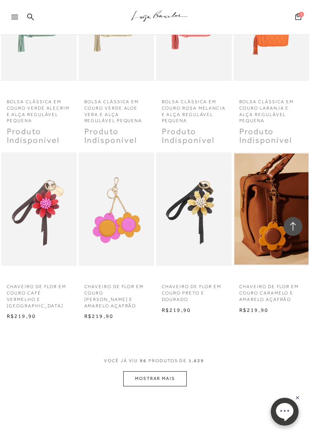
scroll to position [4043, 0]
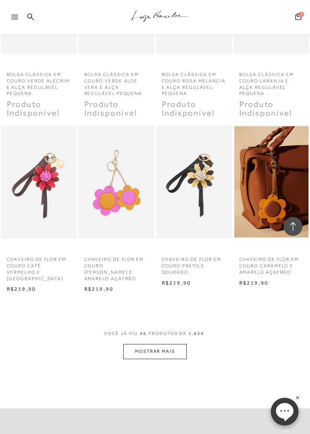
click at [182, 344] on button "MOSTRAR MAIS" at bounding box center [155, 351] width 64 height 15
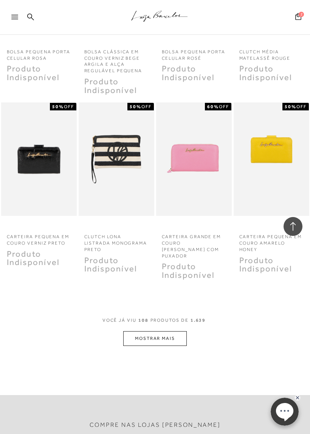
scroll to position [4607, 0]
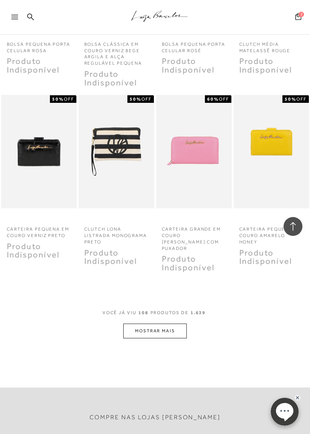
click at [183, 324] on button "MOSTRAR MAIS" at bounding box center [155, 331] width 64 height 15
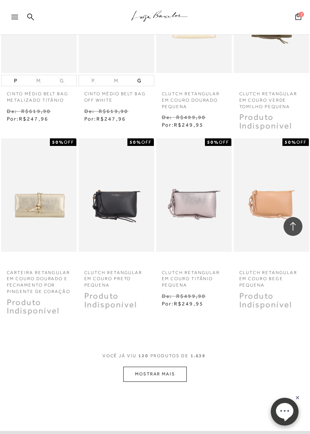
scroll to position [5120, 0]
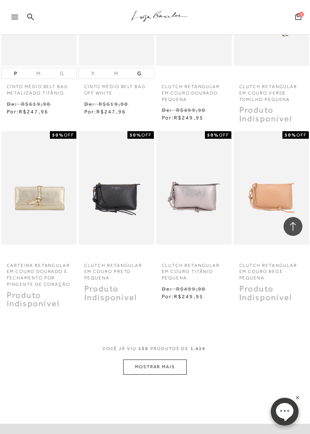
click at [181, 360] on button "MOSTRAR MAIS" at bounding box center [155, 367] width 64 height 15
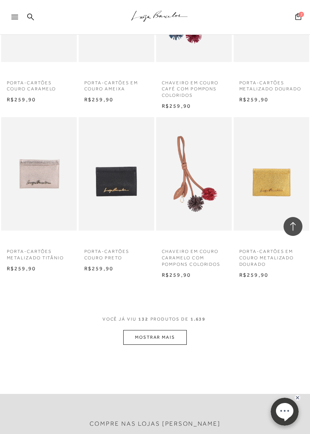
scroll to position [5677, 0]
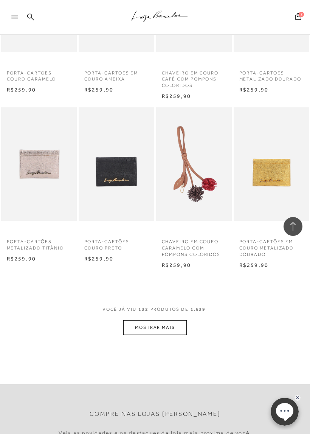
click at [183, 321] on button "MOSTRAR MAIS" at bounding box center [155, 328] width 64 height 15
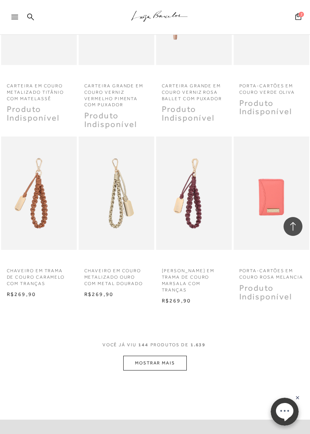
scroll to position [6212, 0]
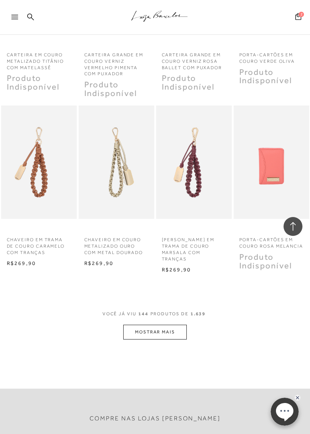
click at [184, 325] on button "MOSTRAR MAIS" at bounding box center [155, 332] width 64 height 15
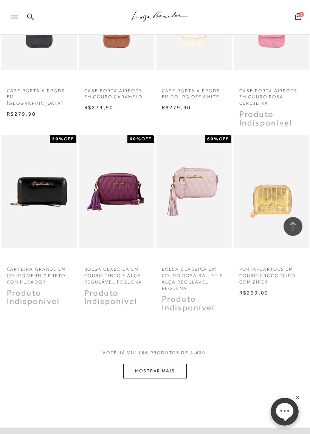
scroll to position [6728, 0]
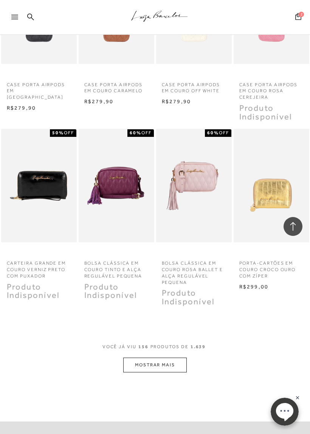
click at [179, 358] on button "MOSTRAR MAIS" at bounding box center [155, 365] width 64 height 15
click at [178, 358] on button "MOSTRAR MAIS" at bounding box center [155, 365] width 64 height 15
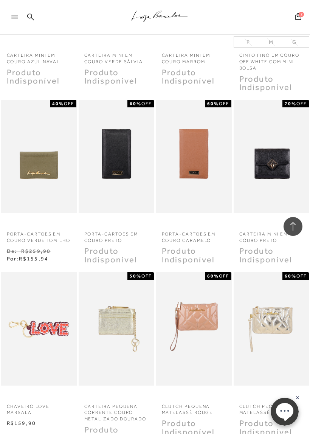
scroll to position [1746, 0]
